Goal: Information Seeking & Learning: Learn about a topic

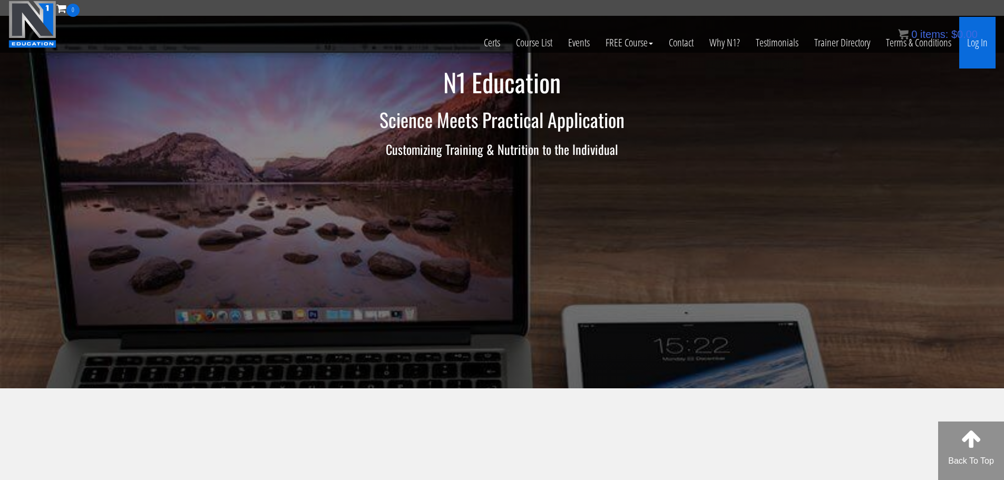
click at [973, 47] on link "Log In" at bounding box center [977, 43] width 36 height 52
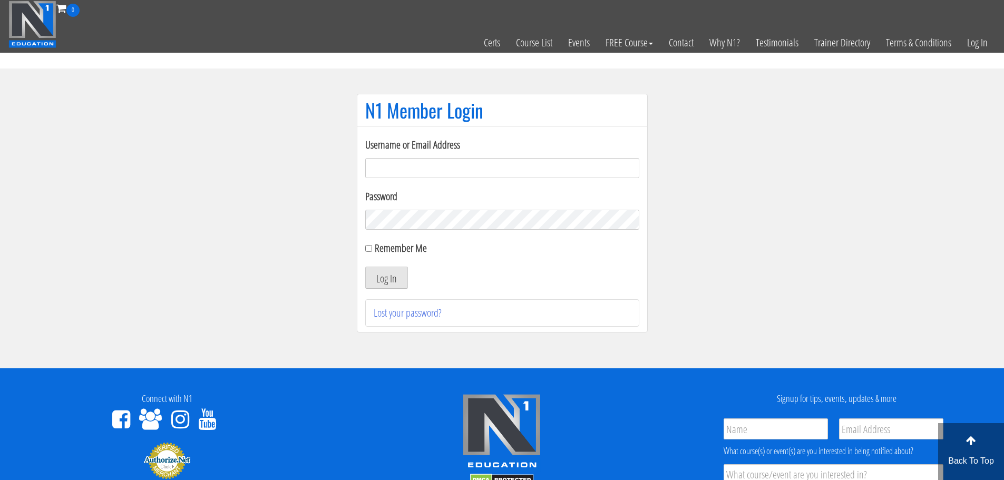
click at [551, 170] on input "Username or Email Address" at bounding box center [502, 168] width 274 height 20
type input "maarcoite@hotmail.com"
click at [365, 267] on button "Log In" at bounding box center [386, 278] width 43 height 22
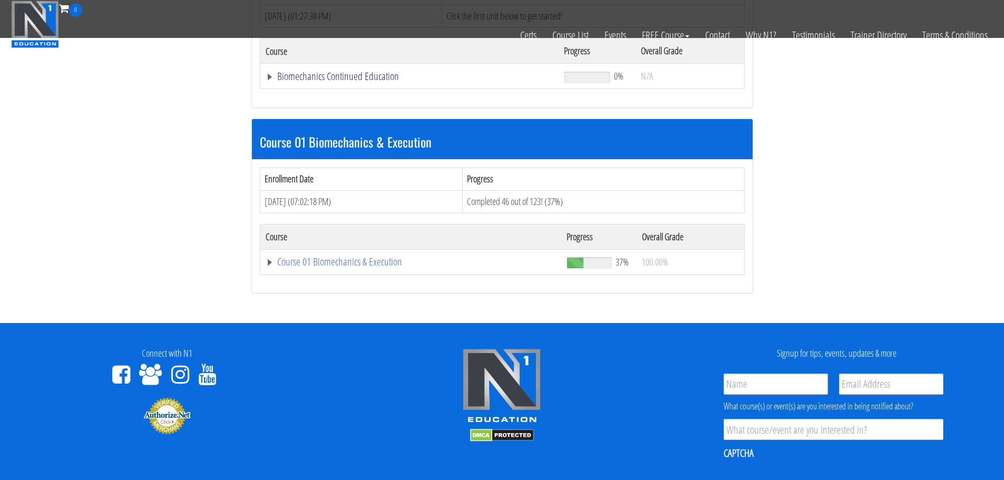
scroll to position [224, 0]
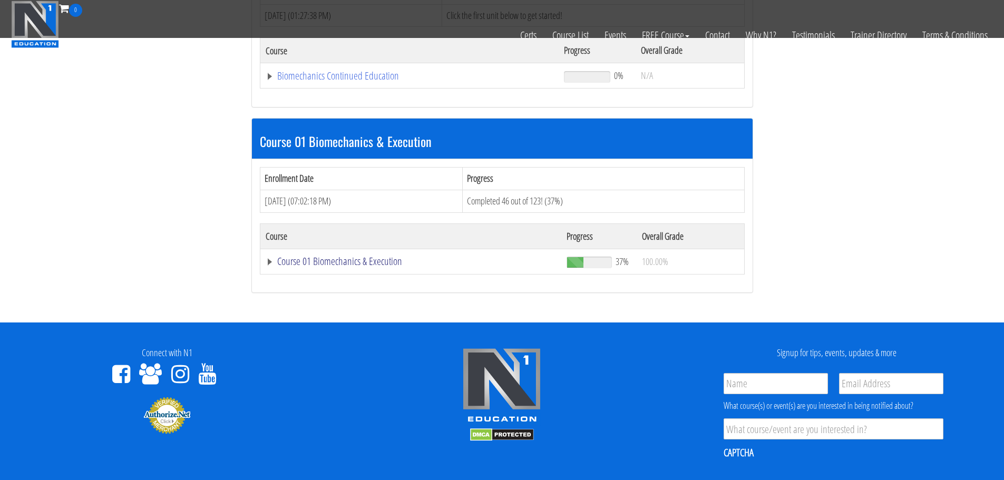
click at [385, 81] on link "Course 01 Biomechanics & Execution" at bounding box center [410, 76] width 288 height 11
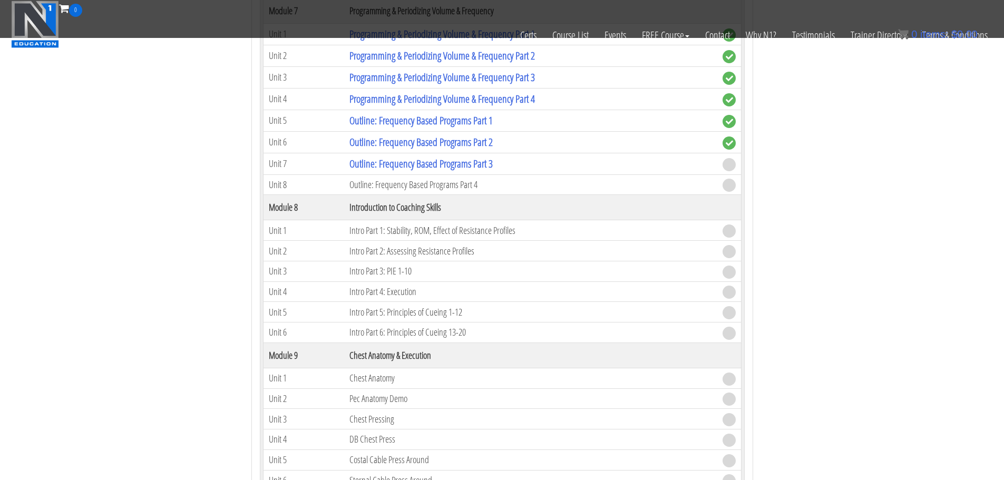
scroll to position [1508, 0]
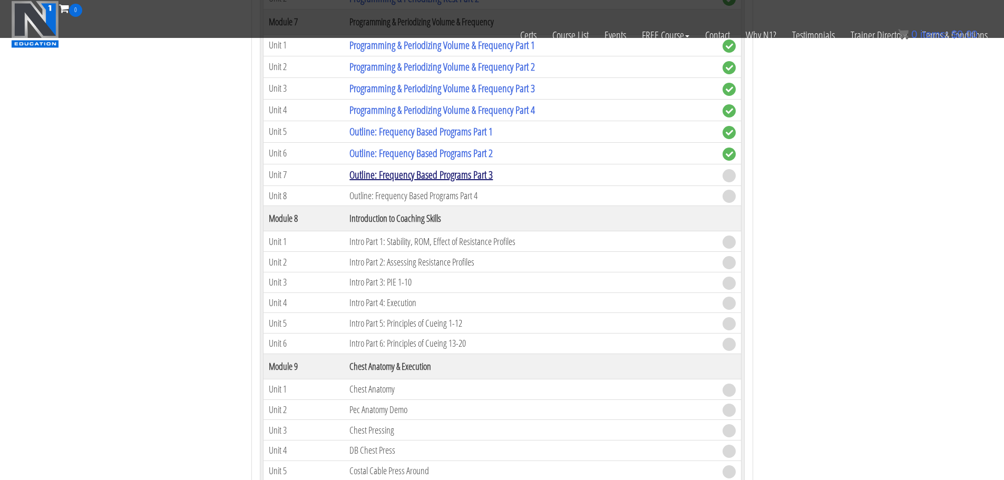
click at [419, 179] on link "Outline: Frequency Based Programs Part 3" at bounding box center [420, 175] width 143 height 14
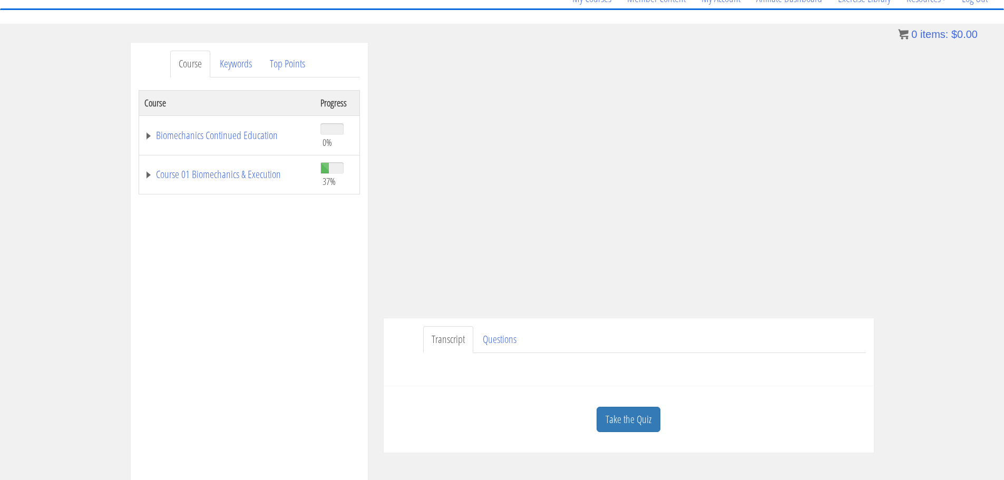
scroll to position [102, 0]
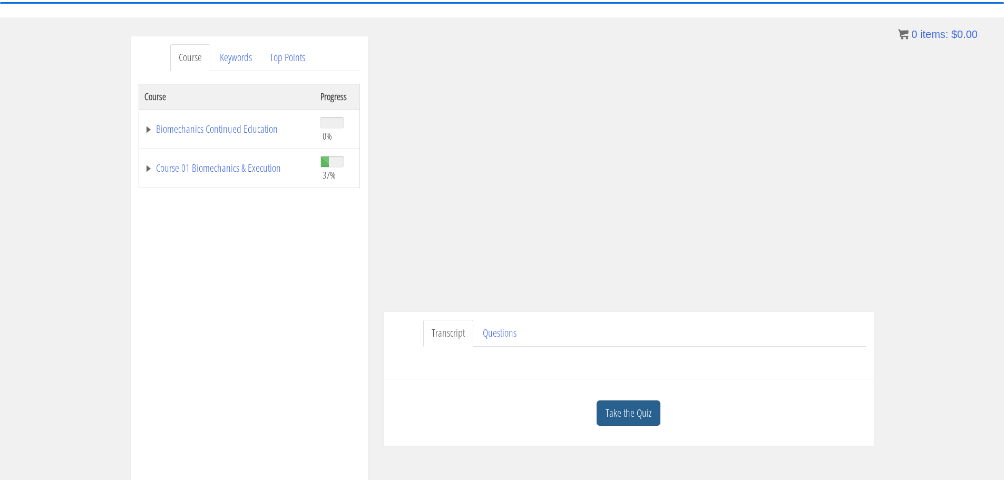
click at [628, 410] on link "Take the Quiz" at bounding box center [629, 414] width 64 height 26
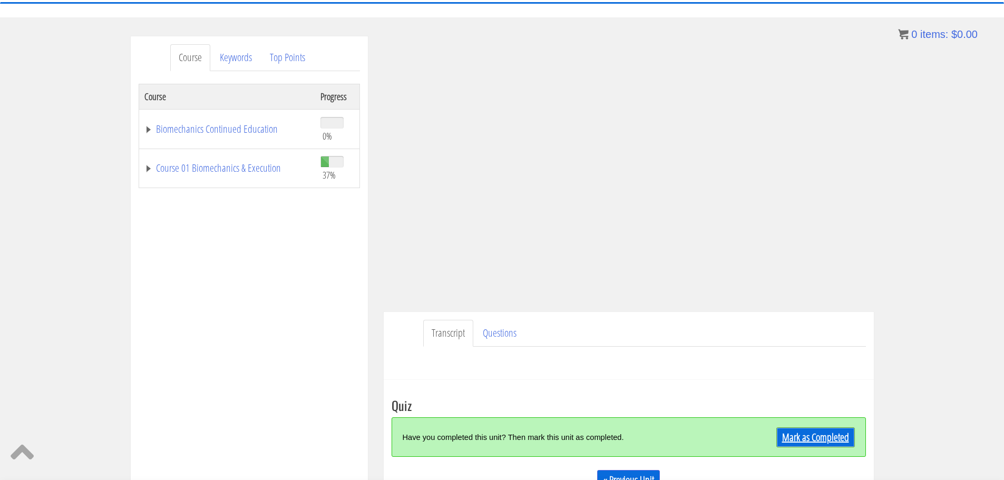
click at [799, 427] on div "Mark as Completed" at bounding box center [795, 437] width 119 height 23
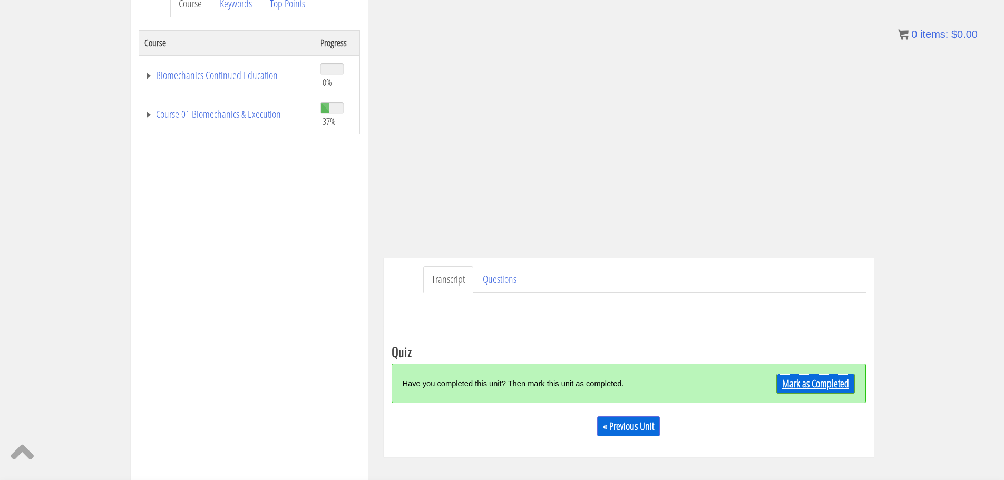
scroll to position [161, 0]
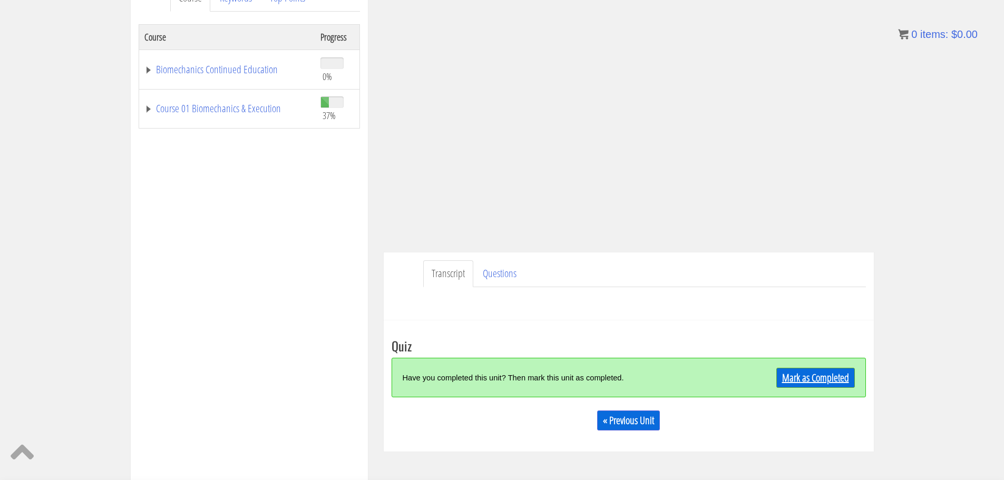
click at [798, 378] on link "Mark as Completed" at bounding box center [815, 378] width 79 height 20
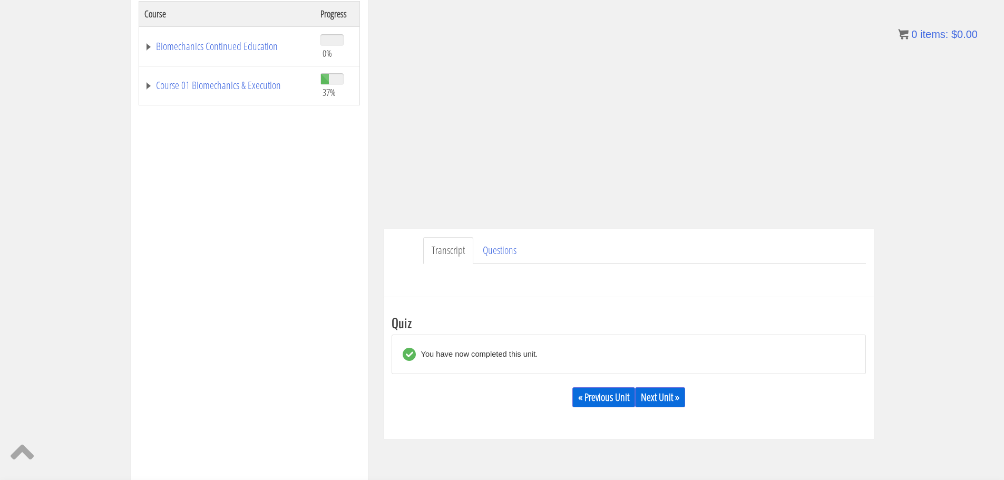
scroll to position [185, 0]
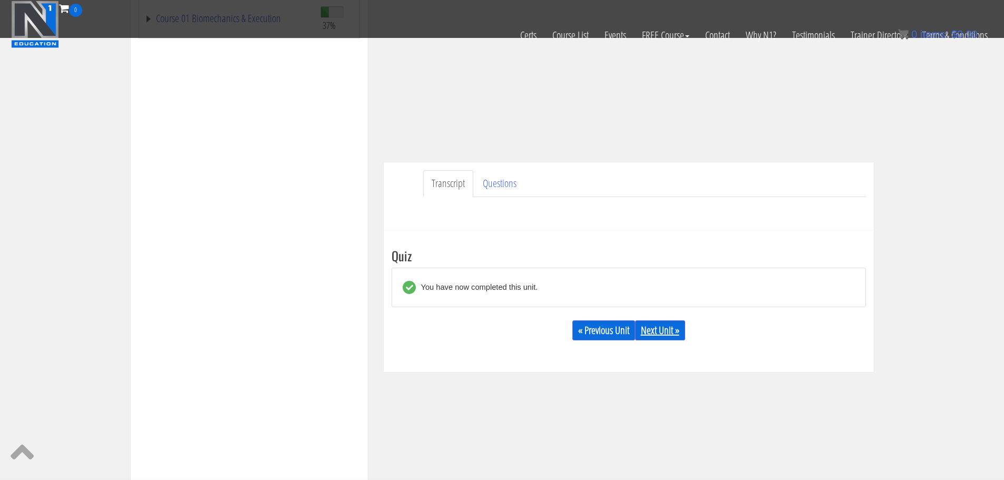
click at [664, 332] on link "Next Unit »" at bounding box center [660, 331] width 50 height 20
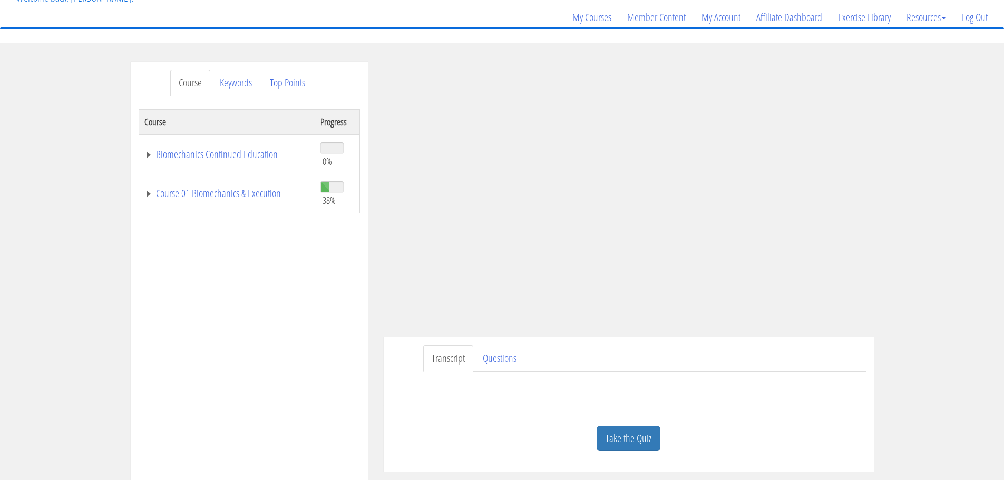
scroll to position [79, 0]
click at [273, 190] on link "Course 01 Biomechanics & Execution" at bounding box center [227, 191] width 166 height 11
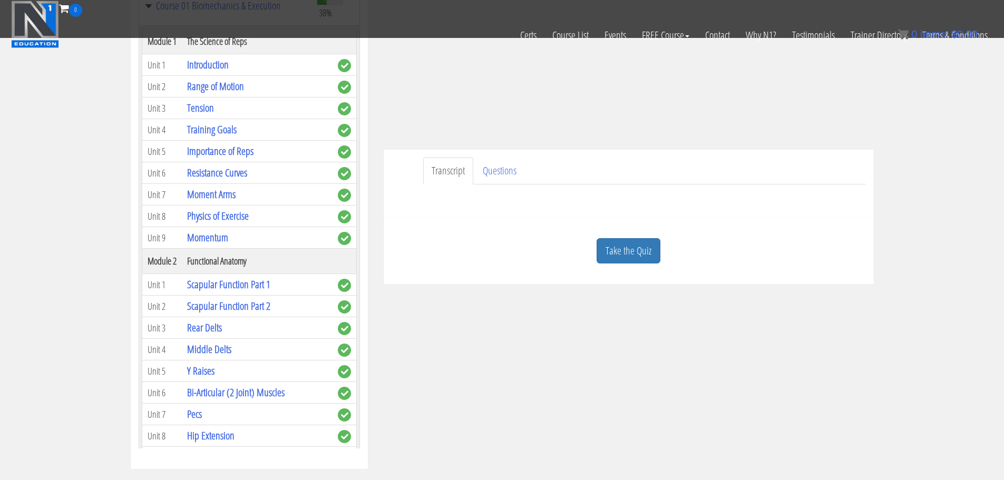
scroll to position [198, 0]
click at [620, 251] on link "Take the Quiz" at bounding box center [629, 251] width 64 height 26
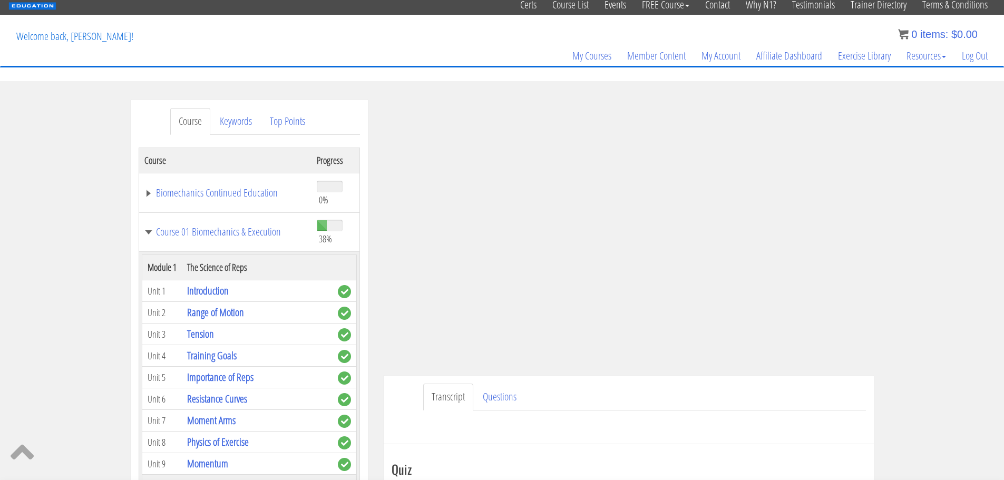
scroll to position [168, 0]
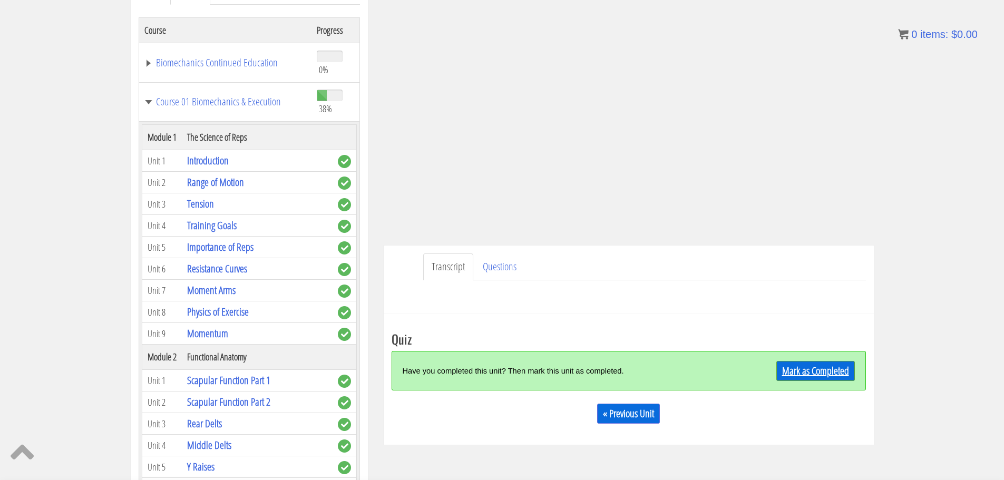
click at [824, 365] on link "Mark as Completed" at bounding box center [815, 371] width 79 height 20
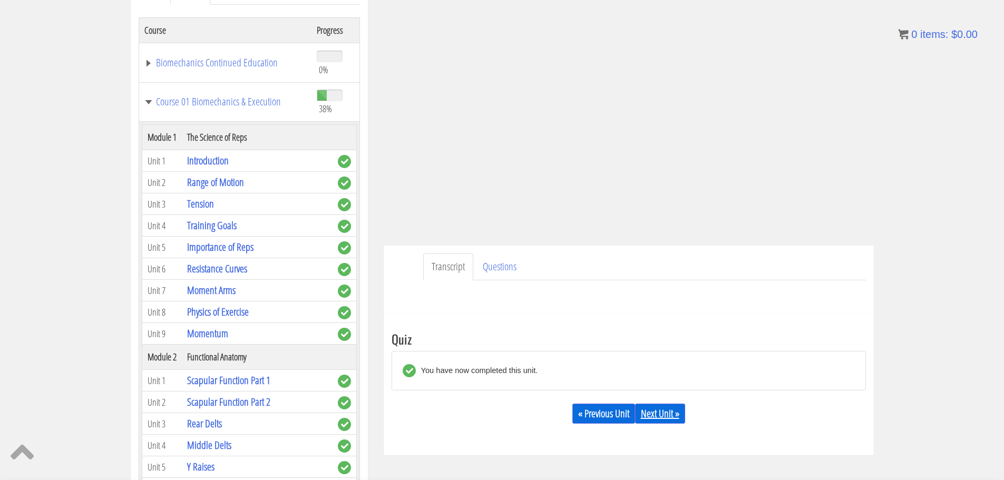
click at [657, 412] on link "Next Unit »" at bounding box center [660, 414] width 50 height 20
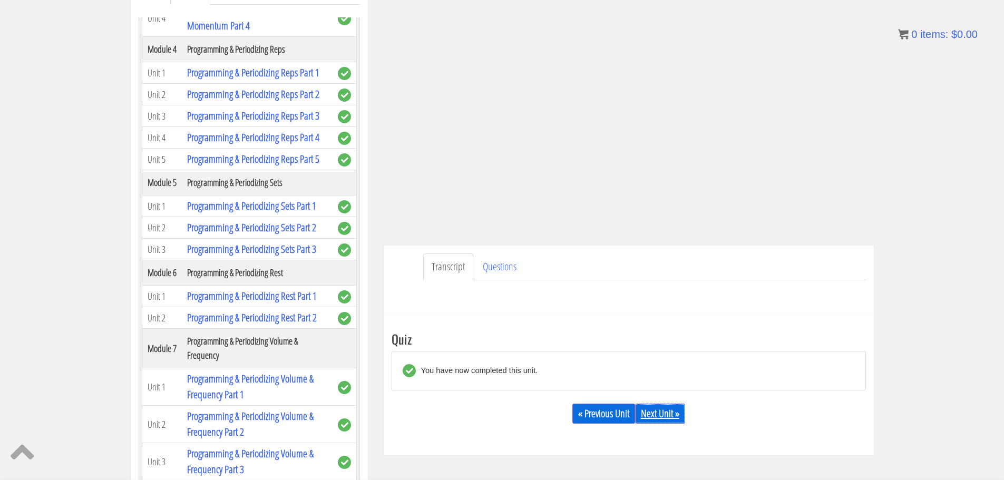
scroll to position [931, 0]
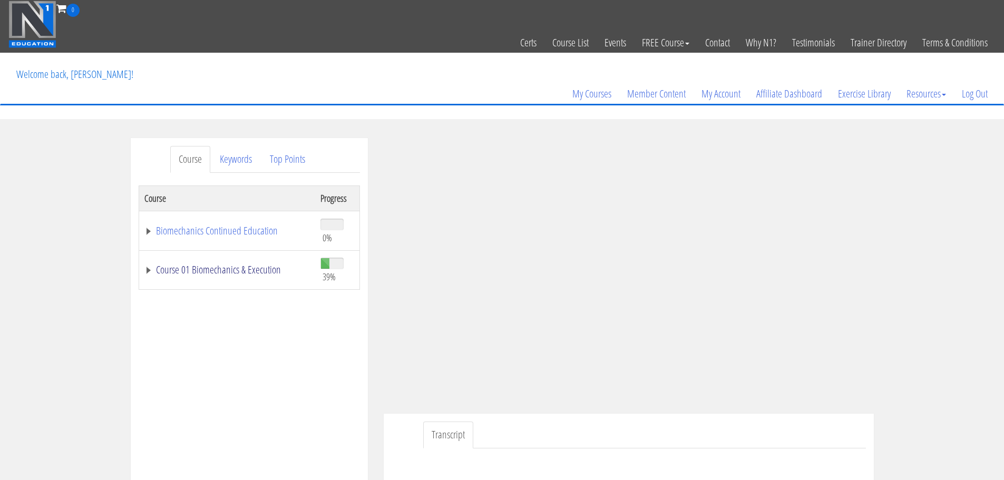
click at [231, 269] on link "Course 01 Biomechanics & Execution" at bounding box center [227, 270] width 166 height 11
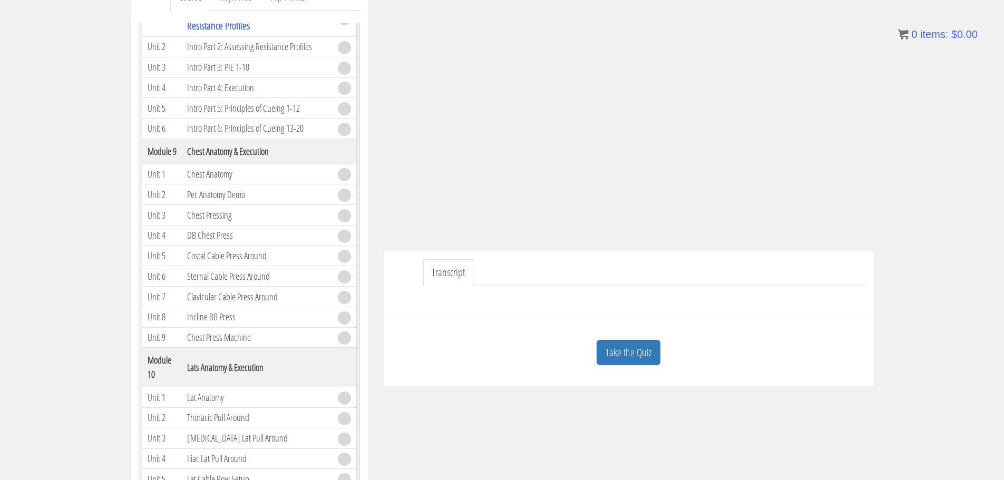
scroll to position [164, 0]
click at [629, 344] on link "Take the Quiz" at bounding box center [629, 351] width 64 height 26
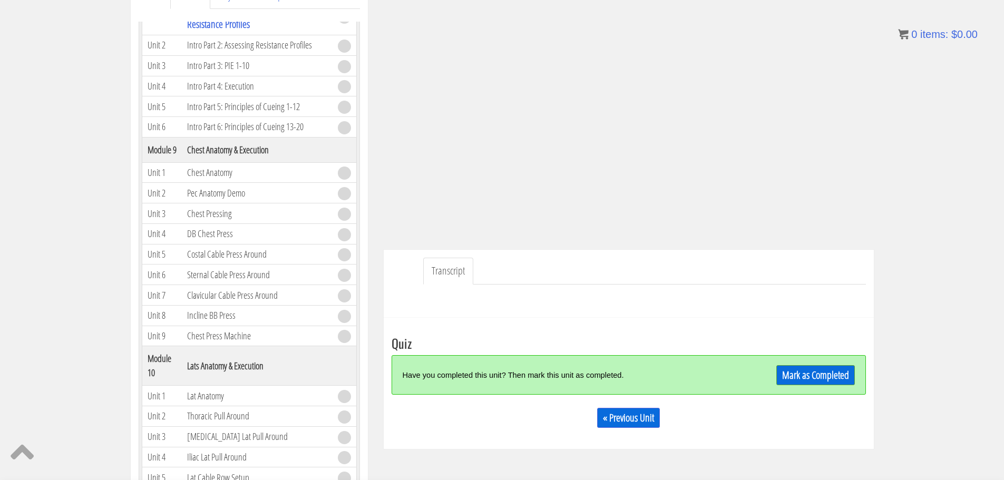
click at [976, 94] on div "Course Keywords Top Points Course Progress Biomechanics Continued Education 0% …" at bounding box center [502, 272] width 1004 height 596
click at [799, 366] on link "Mark as Completed" at bounding box center [815, 375] width 79 height 20
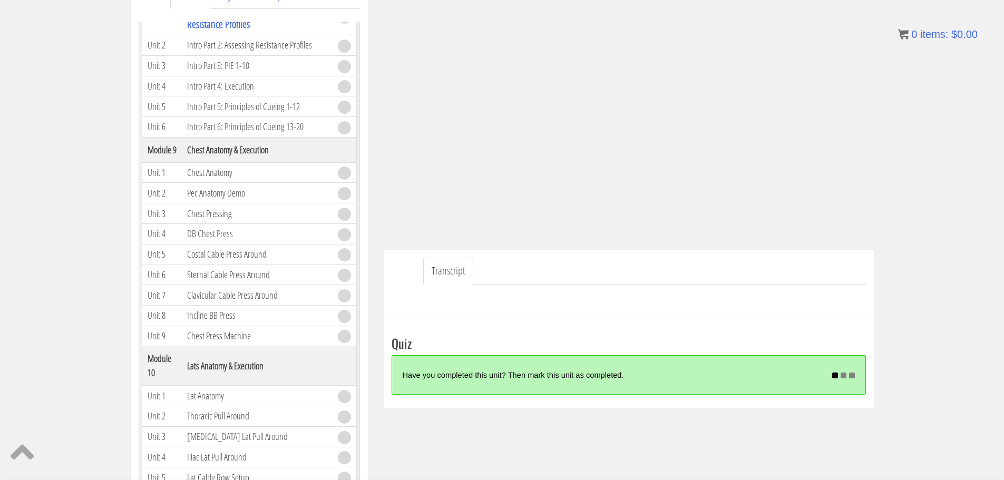
click at [799, 366] on div "Have you completed this unit? Then mark this unit as completed." at bounding box center [608, 375] width 410 height 23
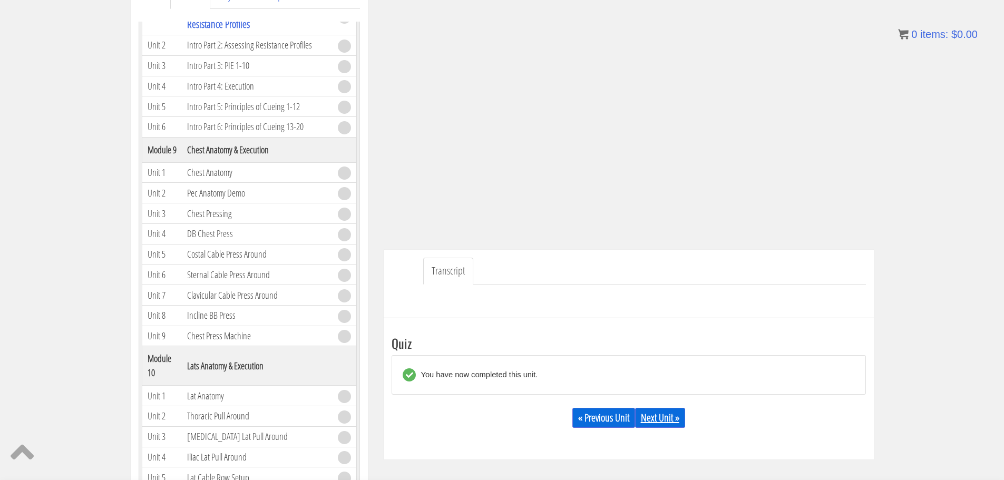
click at [656, 417] on link "Next Unit »" at bounding box center [660, 418] width 50 height 20
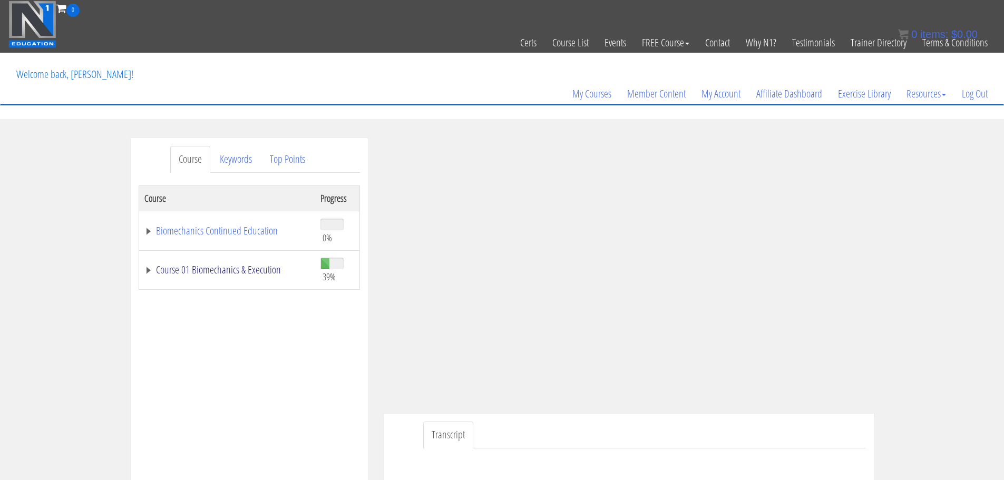
click at [249, 266] on link "Course 01 Biomechanics & Execution" at bounding box center [227, 270] width 166 height 11
